Goal: Transaction & Acquisition: Book appointment/travel/reservation

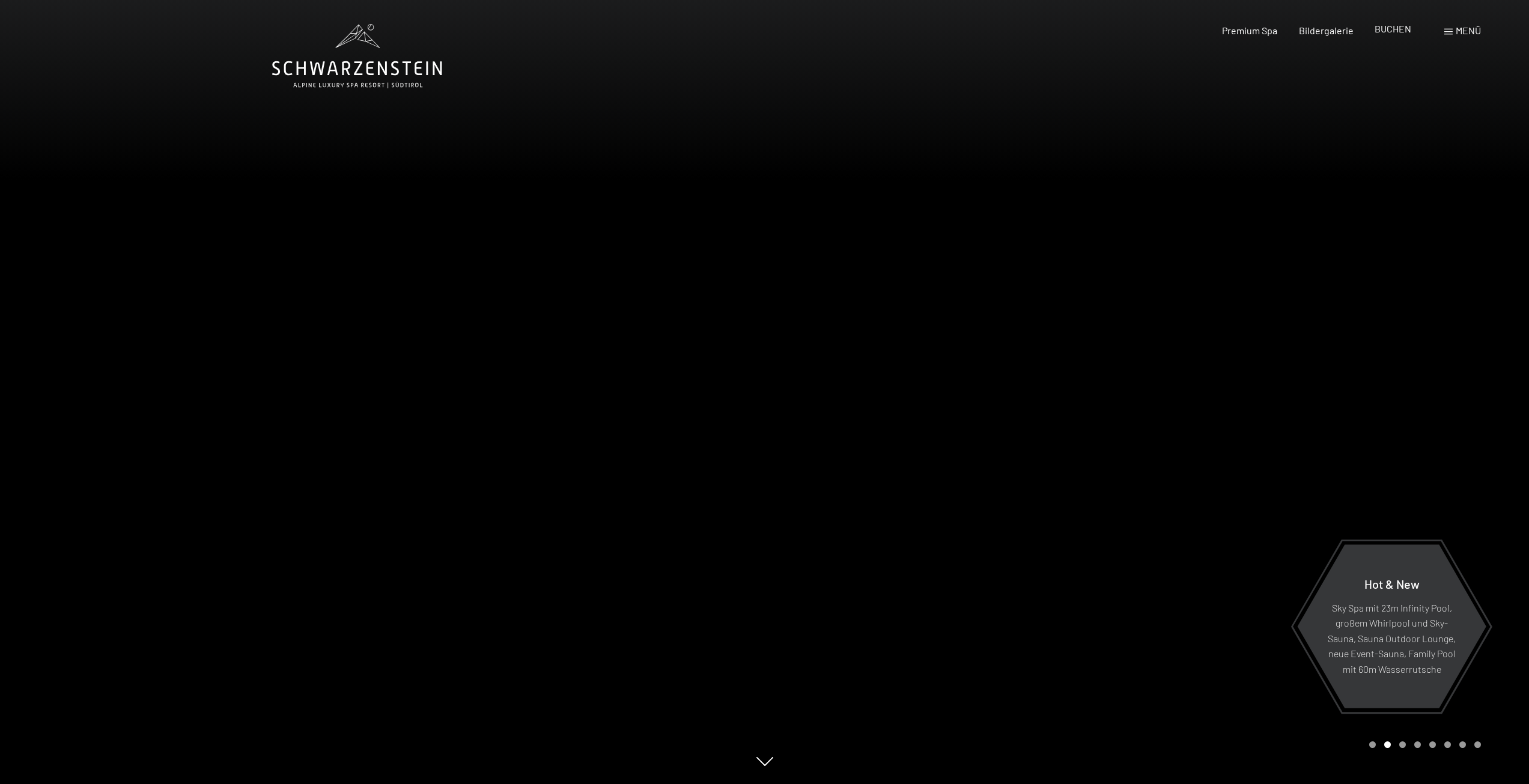
click at [1393, 29] on span "BUCHEN" at bounding box center [1393, 28] width 37 height 12
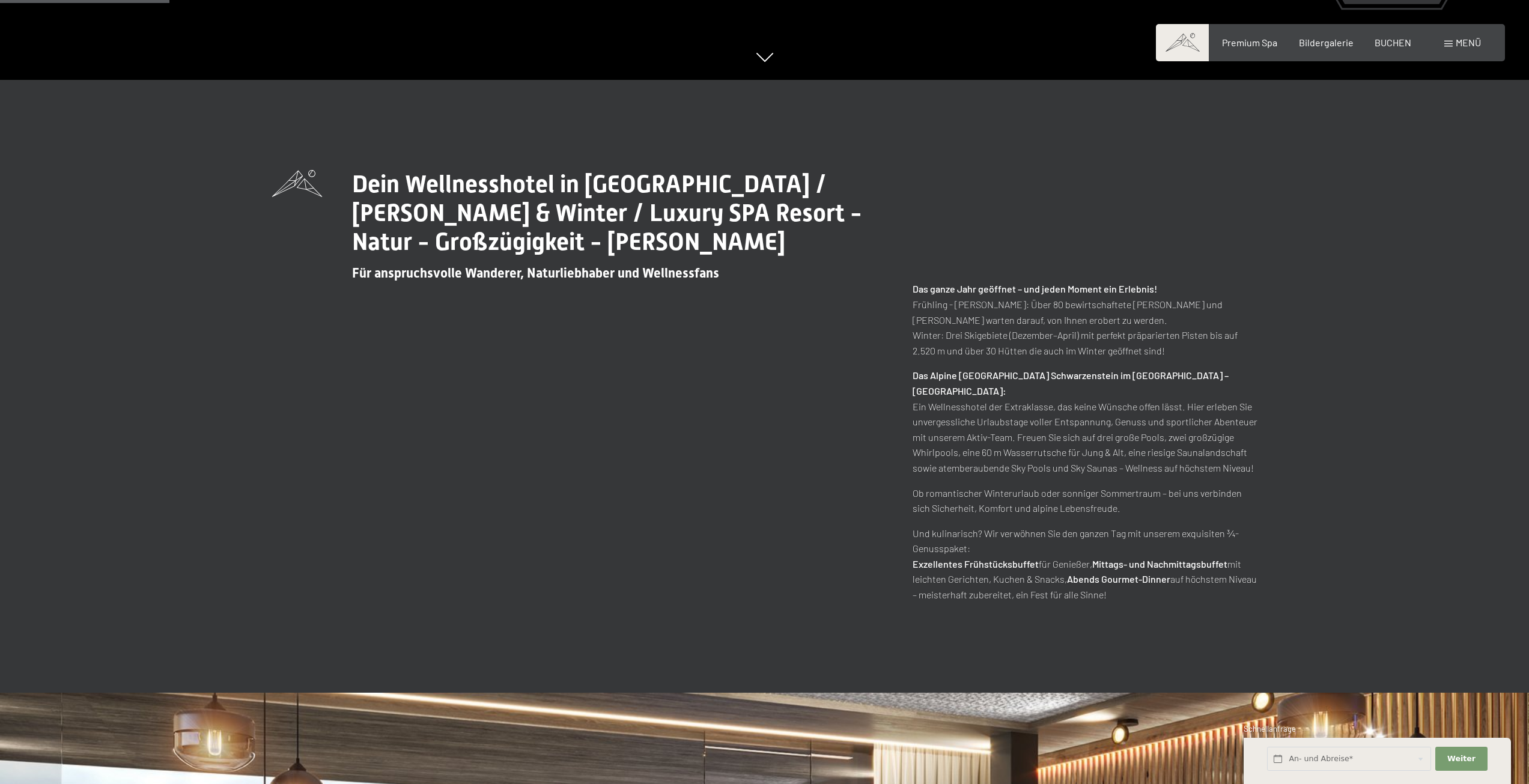
scroll to position [841, 0]
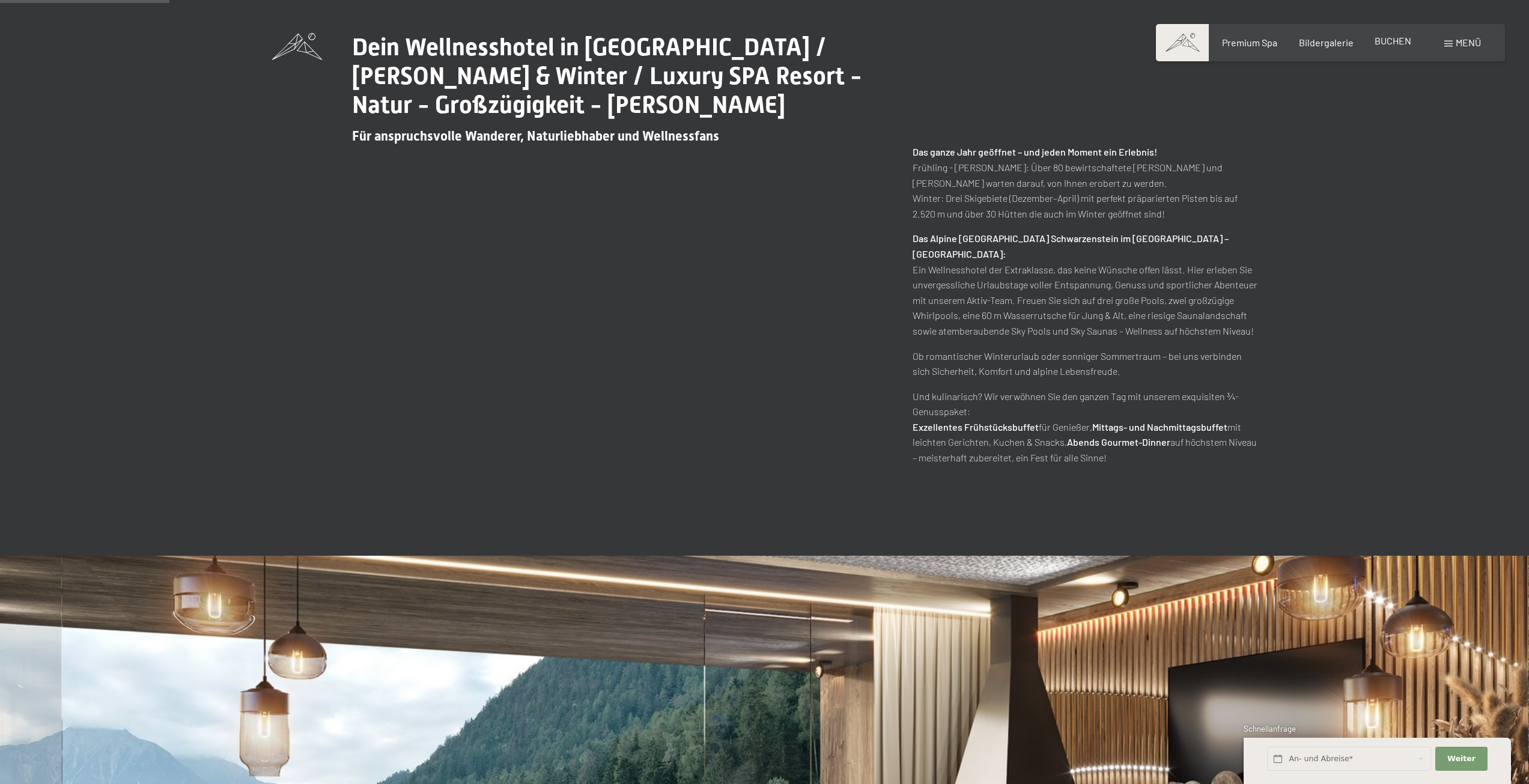
click at [1391, 46] on span "BUCHEN" at bounding box center [1393, 40] width 37 height 12
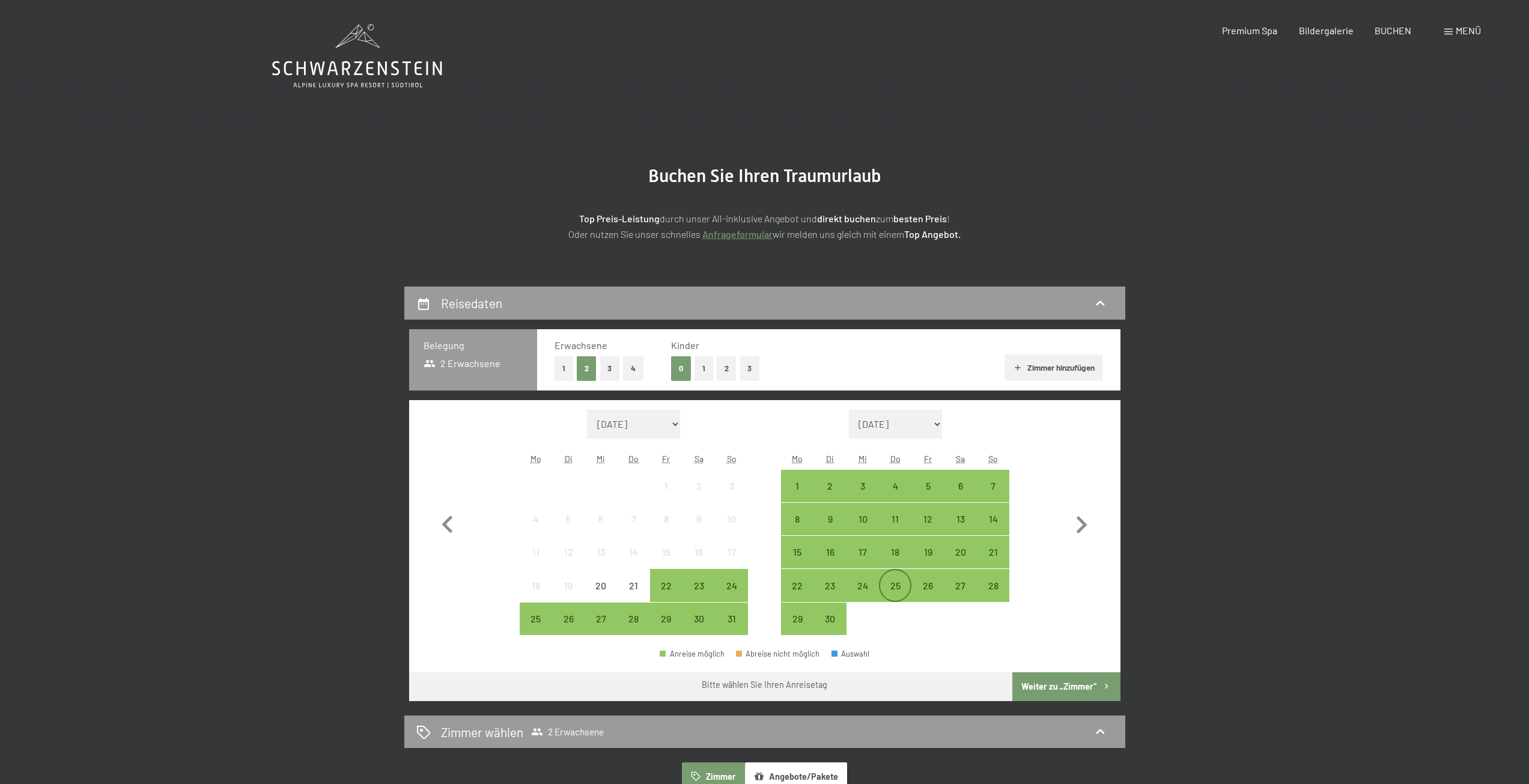
click at [897, 589] on div "25" at bounding box center [895, 596] width 30 height 30
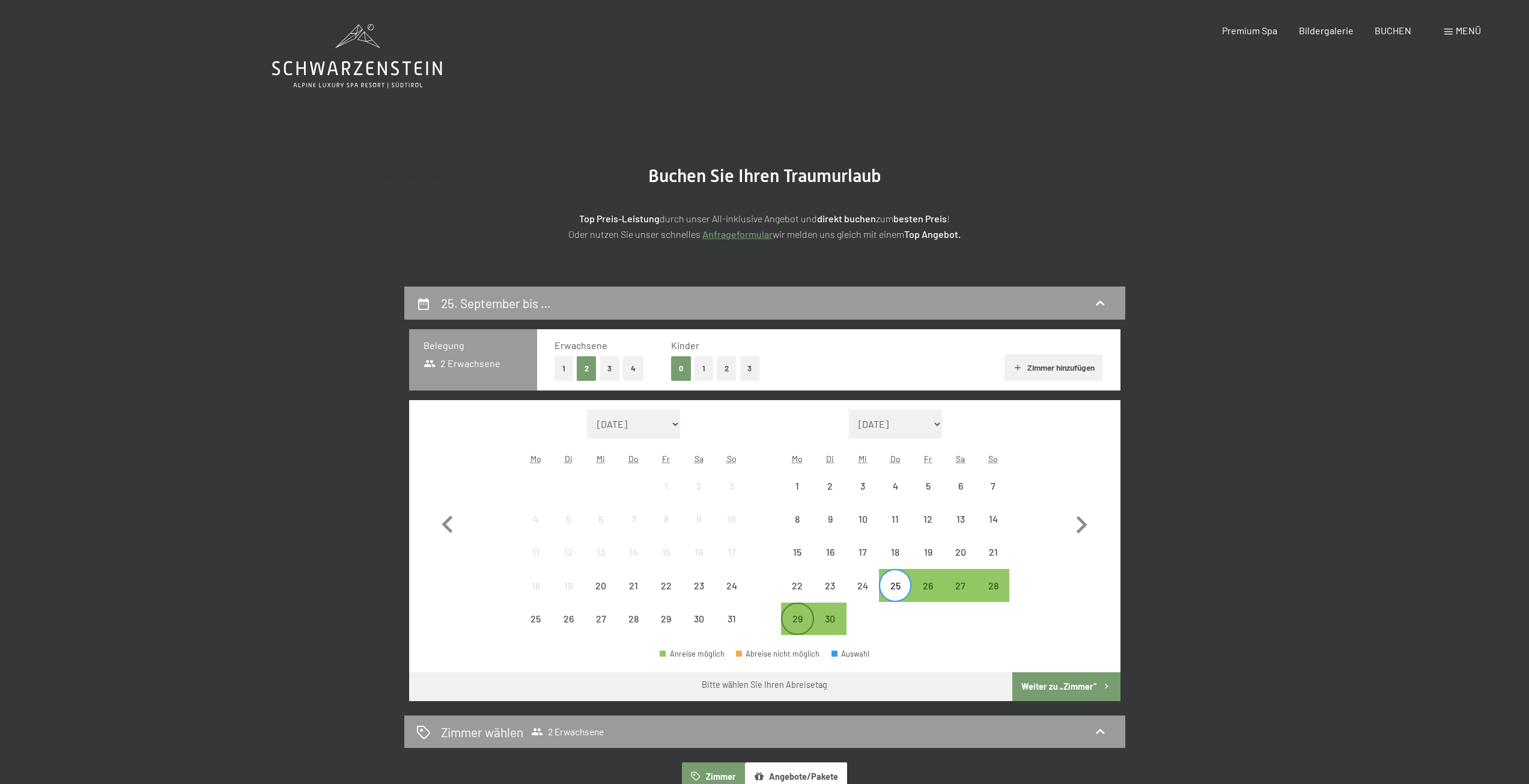
click at [787, 615] on div "29" at bounding box center [797, 628] width 30 height 30
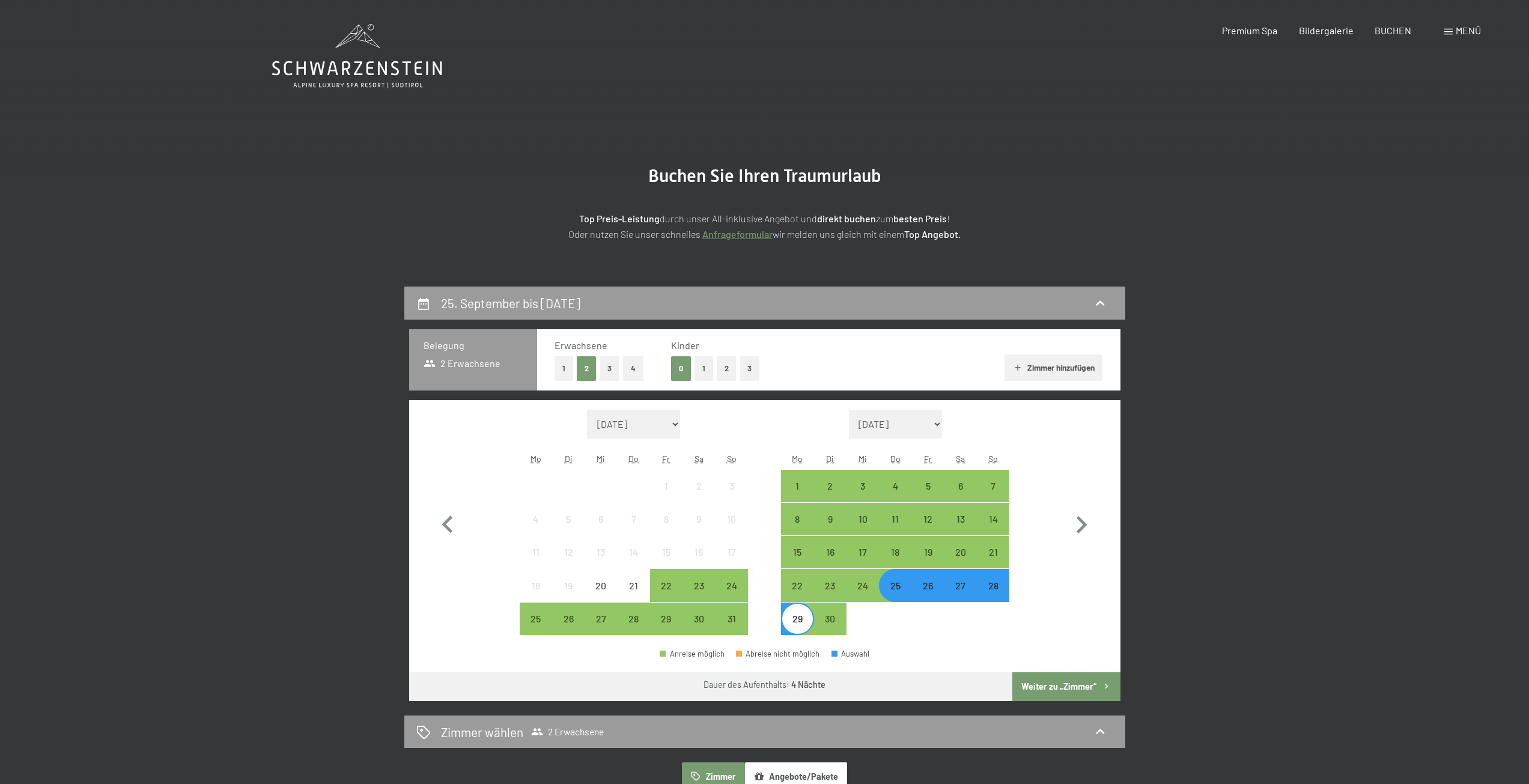
click at [1036, 685] on button "Weiter zu „Zimmer“" at bounding box center [1066, 686] width 107 height 29
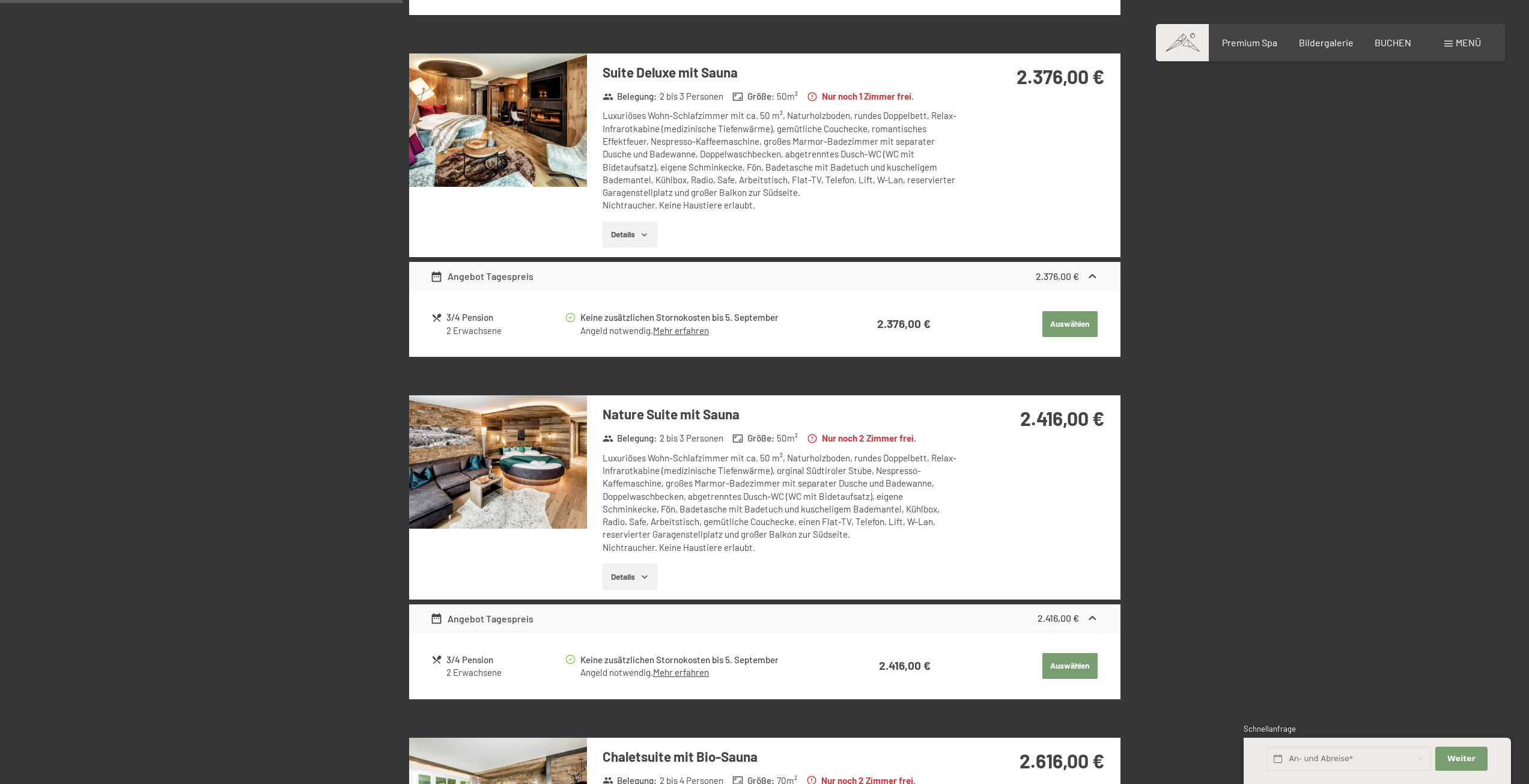
scroll to position [107, 0]
